Goal: Task Accomplishment & Management: Use online tool/utility

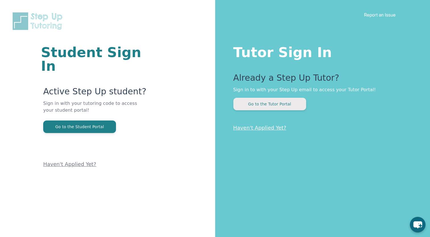
click at [257, 104] on button "Go to the Tutor Portal" at bounding box center [270, 104] width 73 height 13
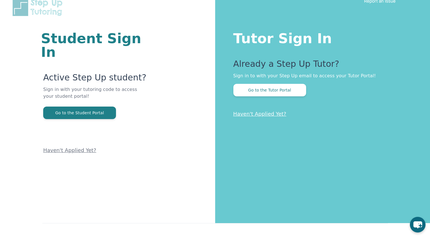
scroll to position [34, 0]
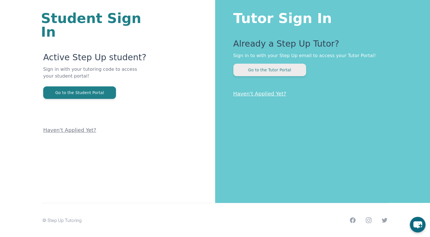
click at [253, 73] on button "Go to the Tutor Portal" at bounding box center [270, 70] width 73 height 13
